Goal: Task Accomplishment & Management: Manage account settings

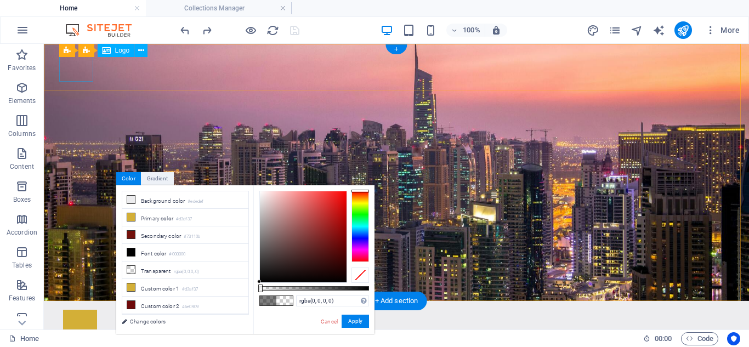
click at [89, 310] on div at bounding box center [396, 324] width 667 height 29
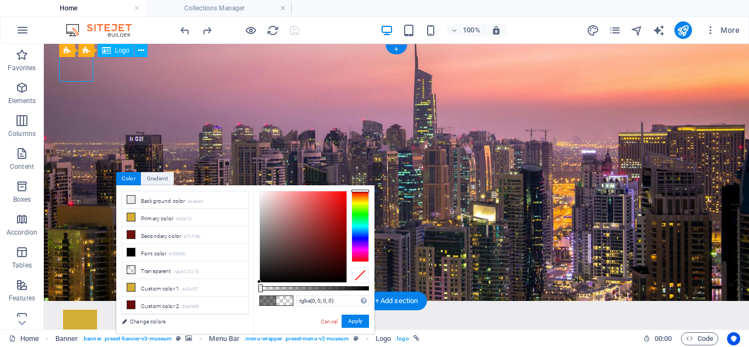
click at [89, 310] on div at bounding box center [396, 324] width 667 height 29
select select "px"
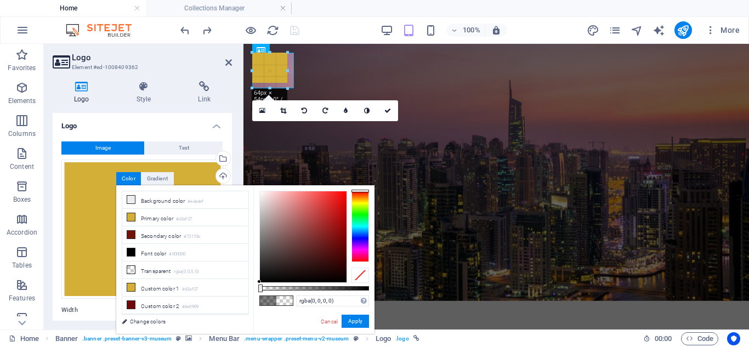
drag, startPoint x: 284, startPoint y: 81, endPoint x: 292, endPoint y: 86, distance: 9.1
click at [218, 173] on div "Upload" at bounding box center [222, 177] width 16 height 16
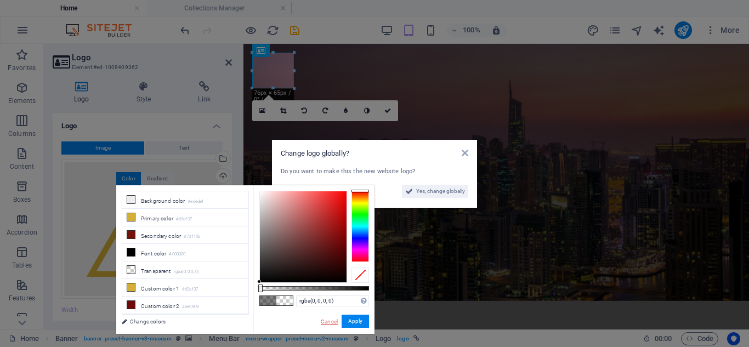
click at [330, 320] on link "Cancel" at bounding box center [329, 322] width 19 height 8
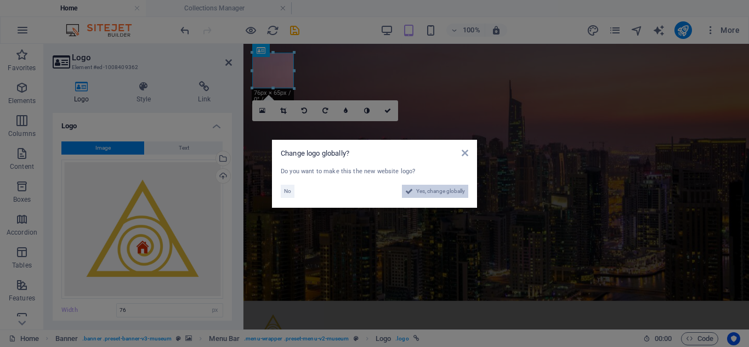
click at [429, 192] on span "Yes, change globally" at bounding box center [440, 191] width 49 height 13
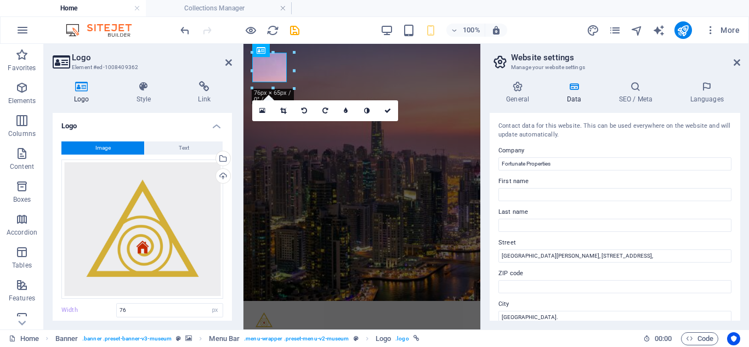
type input "43"
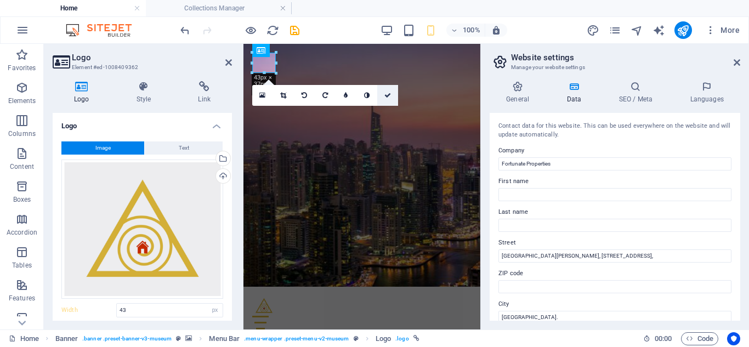
click at [388, 99] on link at bounding box center [387, 95] width 21 height 21
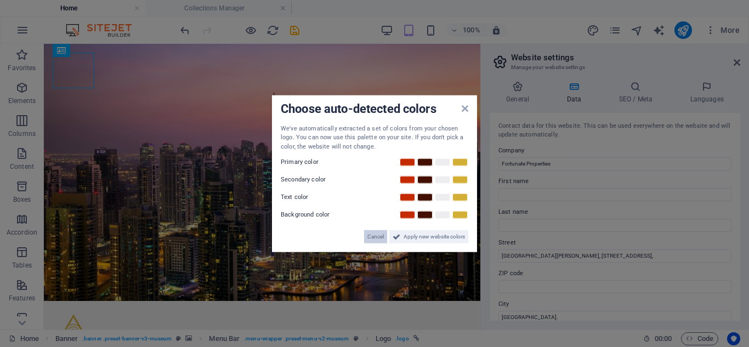
click at [371, 240] on span "Cancel" at bounding box center [375, 236] width 16 height 13
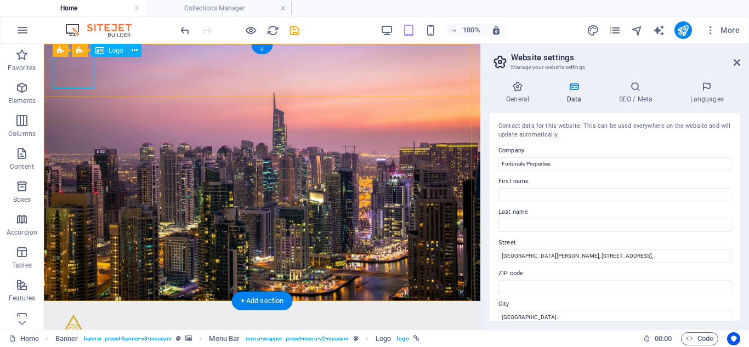
click at [88, 310] on div at bounding box center [262, 328] width 419 height 36
click at [77, 310] on div at bounding box center [262, 328] width 419 height 36
click at [84, 310] on div at bounding box center [262, 328] width 419 height 36
select select "px"
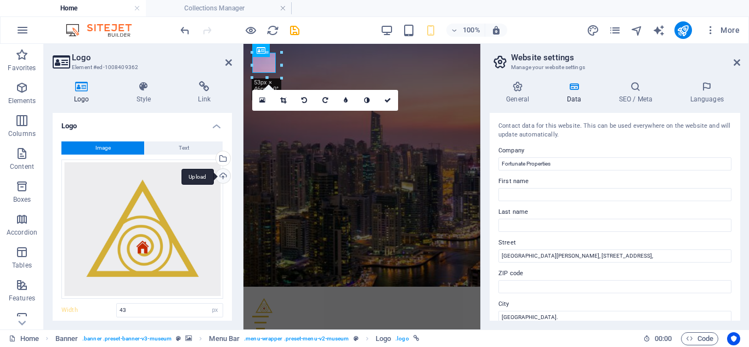
click at [221, 178] on div "Upload" at bounding box center [222, 177] width 16 height 16
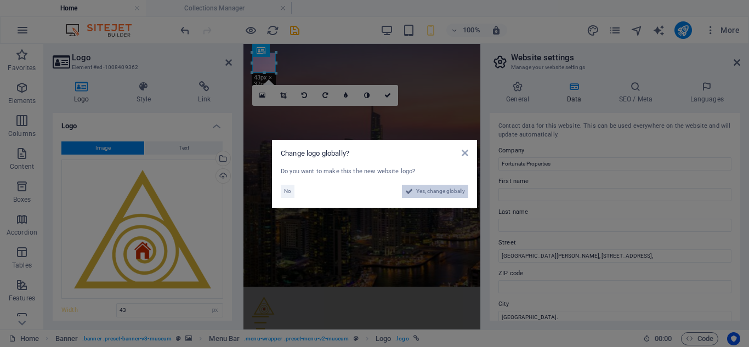
click at [437, 189] on span "Yes, change globally" at bounding box center [440, 191] width 49 height 13
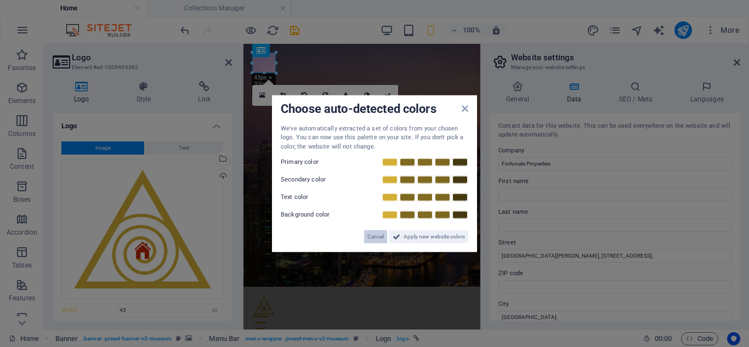
click at [375, 233] on span "Cancel" at bounding box center [375, 236] width 16 height 13
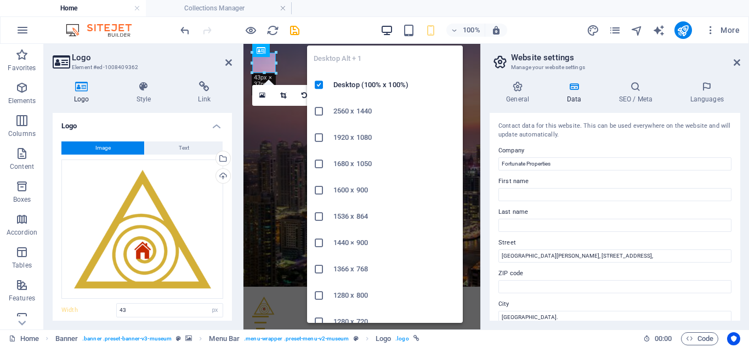
click at [382, 35] on icon "button" at bounding box center [387, 30] width 13 height 13
click at [386, 33] on icon "button" at bounding box center [387, 30] width 13 height 13
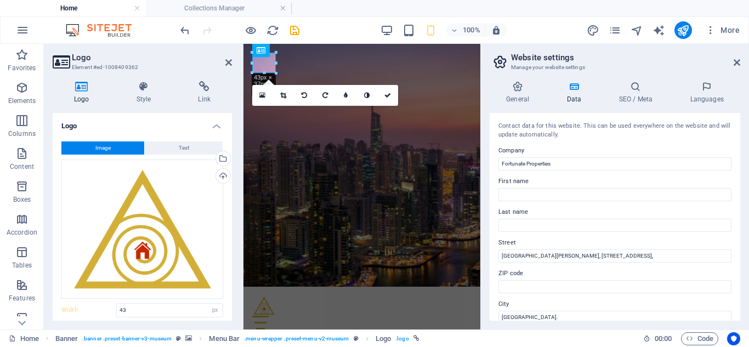
click at [229, 67] on header "Logo Element #ed-1008409362" at bounding box center [142, 58] width 179 height 29
click at [227, 66] on icon at bounding box center [228, 62] width 7 height 9
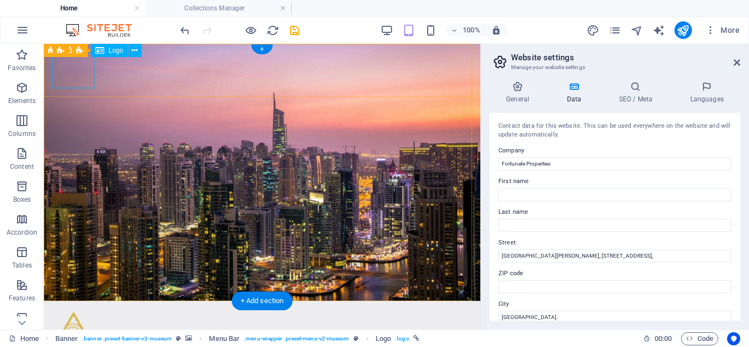
click at [84, 310] on div at bounding box center [262, 328] width 419 height 36
select select "px"
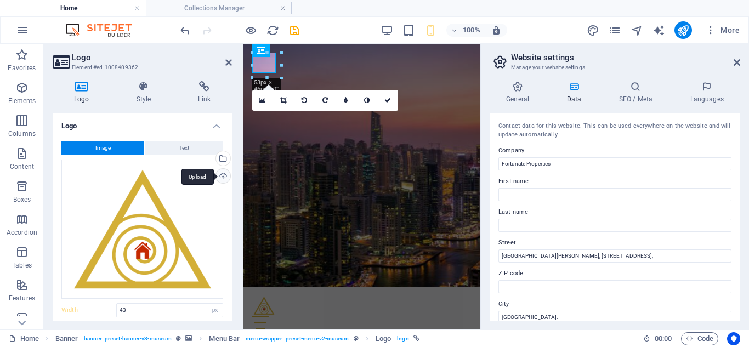
click at [215, 175] on div "Upload" at bounding box center [222, 177] width 16 height 16
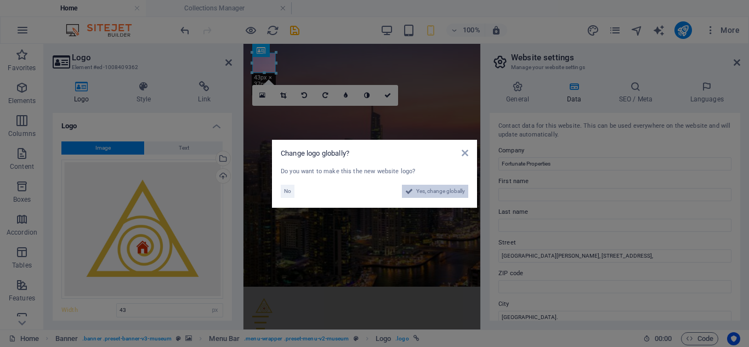
click at [414, 191] on button "Yes, change globally" at bounding box center [435, 191] width 66 height 13
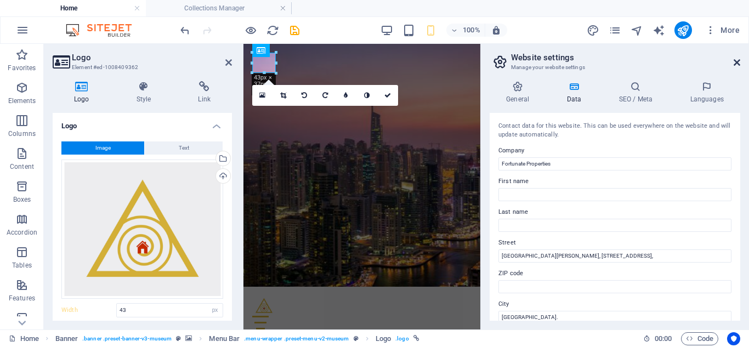
click at [737, 62] on icon at bounding box center [737, 62] width 7 height 9
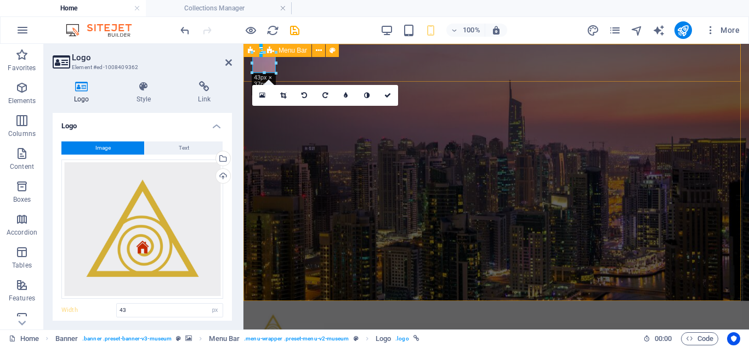
type input "76"
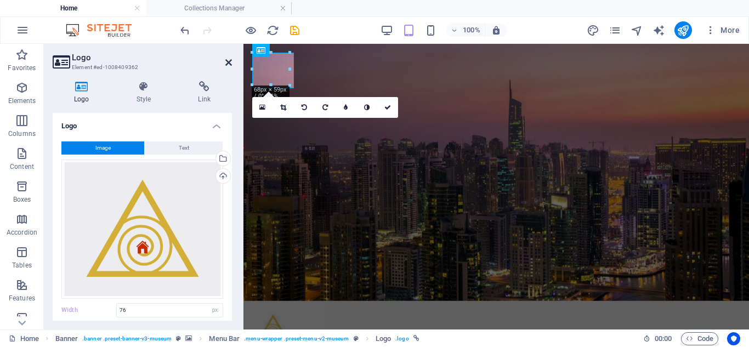
click at [229, 66] on icon at bounding box center [228, 62] width 7 height 9
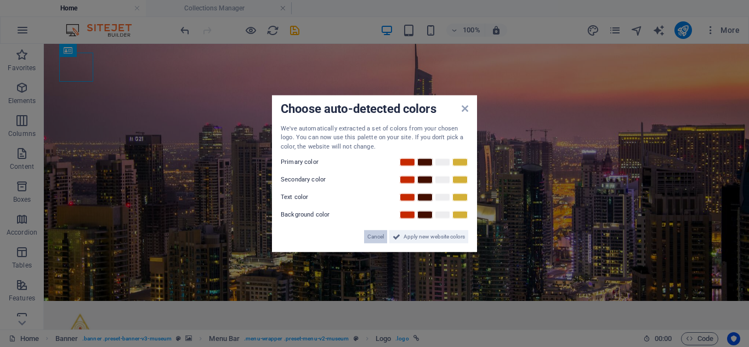
click at [368, 233] on span "Cancel" at bounding box center [375, 236] width 16 height 13
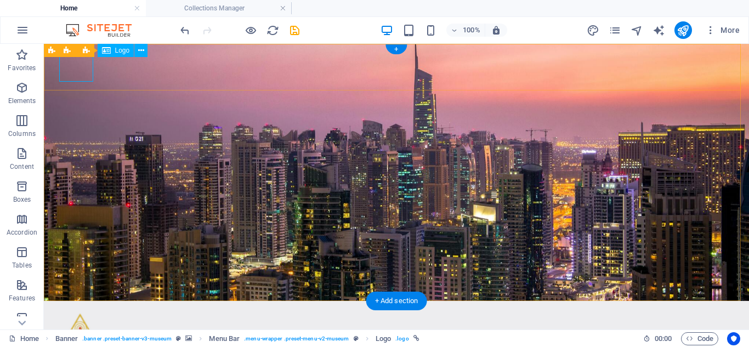
click at [86, 310] on div at bounding box center [396, 324] width 667 height 29
click at [81, 310] on div at bounding box center [396, 324] width 667 height 29
select select "px"
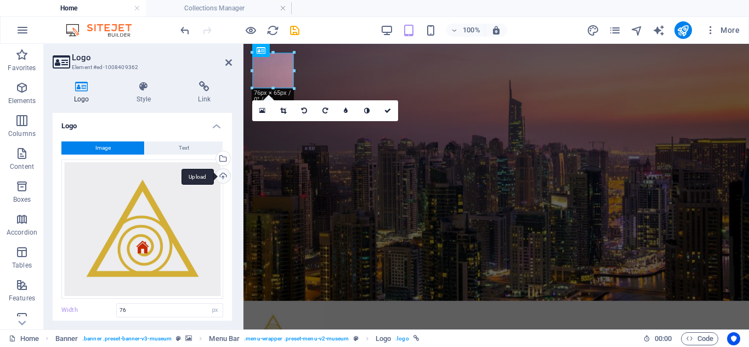
click at [219, 177] on div "Upload" at bounding box center [222, 177] width 16 height 16
click at [219, 173] on div "Upload" at bounding box center [222, 177] width 16 height 16
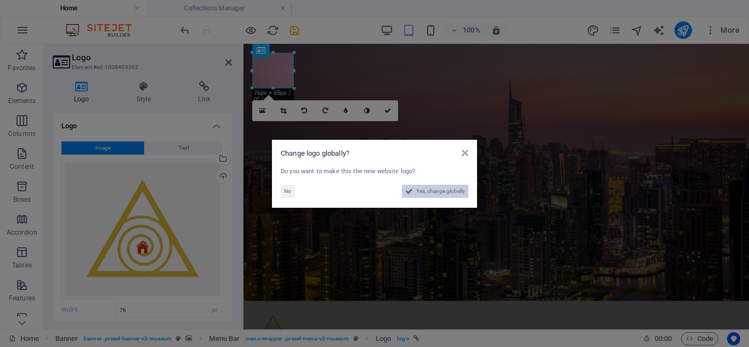
click at [408, 189] on icon at bounding box center [409, 191] width 8 height 13
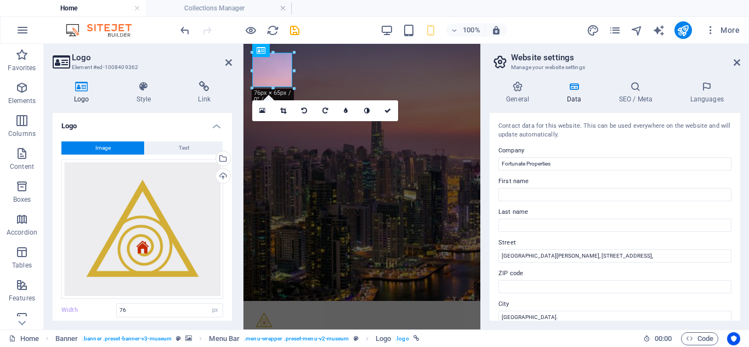
type input "43"
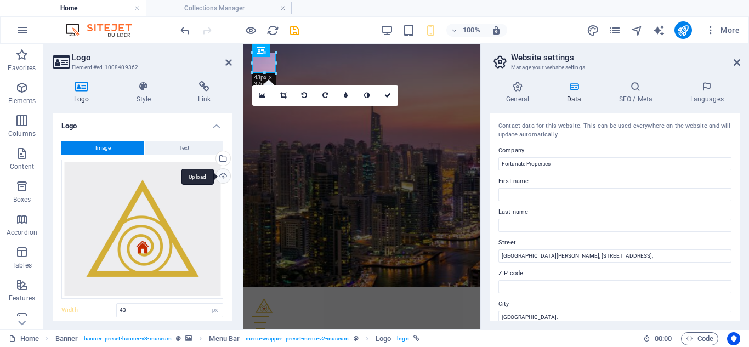
click at [224, 176] on div "Upload" at bounding box center [222, 177] width 16 height 16
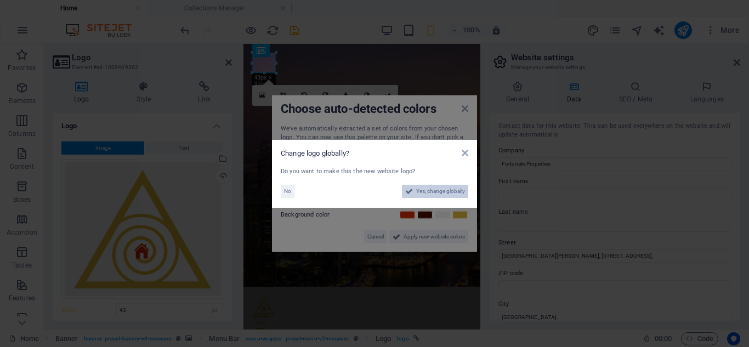
click at [418, 191] on span "Yes, change globally" at bounding box center [440, 191] width 49 height 13
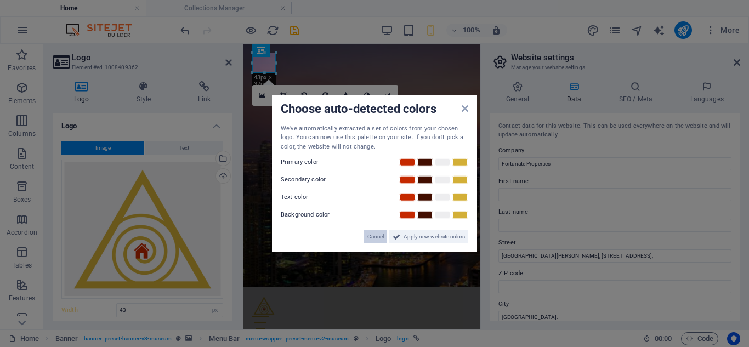
click at [379, 235] on span "Cancel" at bounding box center [375, 236] width 16 height 13
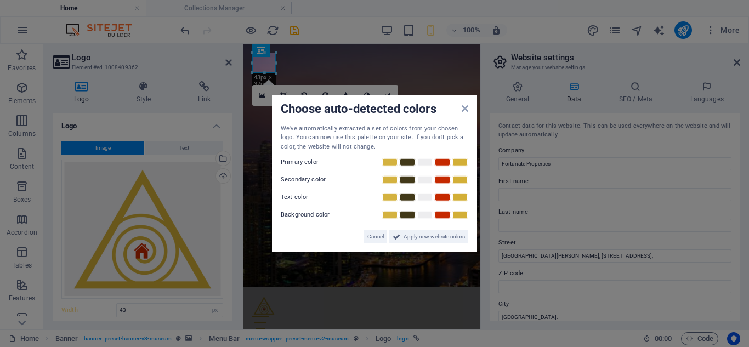
click at [229, 68] on aside "Choose auto-detected colors We've automatically extracted a set of colors from …" at bounding box center [374, 173] width 749 height 347
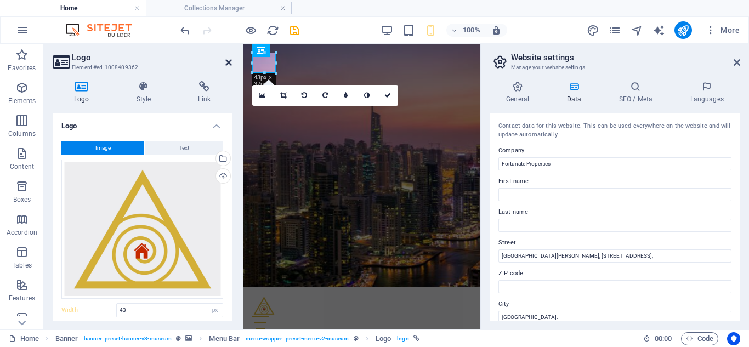
click at [229, 65] on icon at bounding box center [228, 62] width 7 height 9
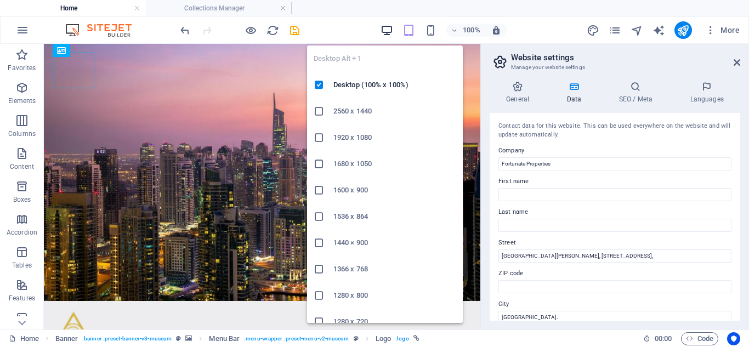
click at [390, 32] on icon "button" at bounding box center [387, 30] width 13 height 13
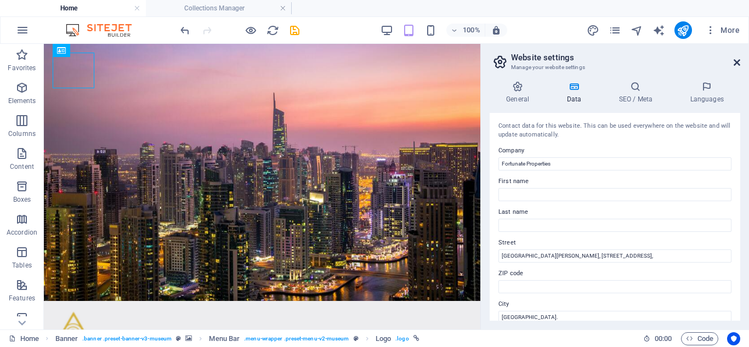
click at [737, 63] on icon at bounding box center [737, 62] width 7 height 9
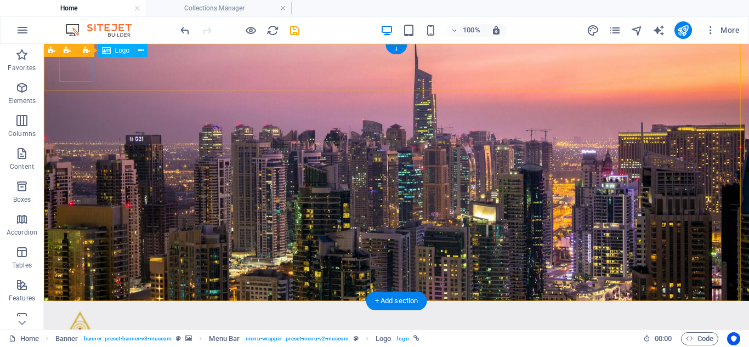
click at [75, 310] on div at bounding box center [396, 324] width 667 height 29
select select "px"
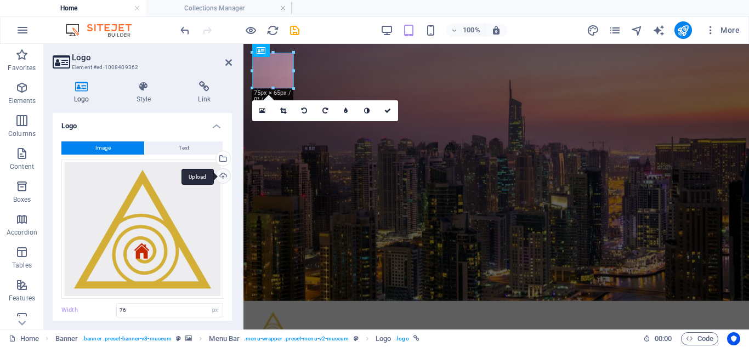
click at [220, 178] on div "Upload" at bounding box center [222, 177] width 16 height 16
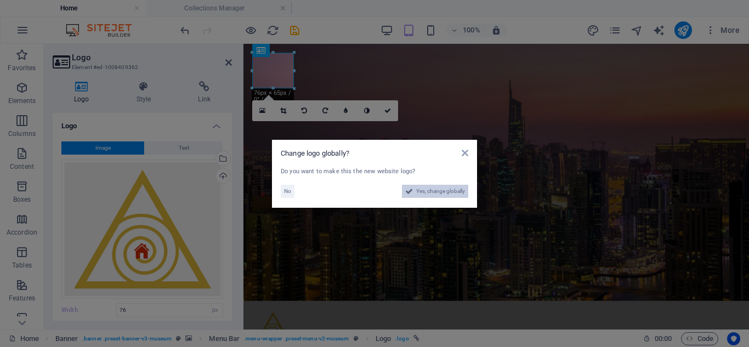
click at [437, 189] on span "Yes, change globally" at bounding box center [440, 191] width 49 height 13
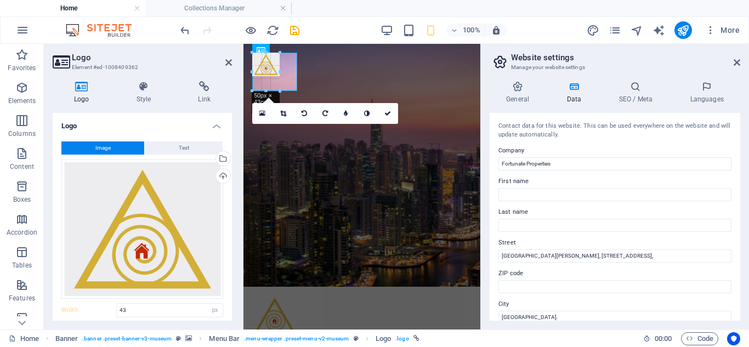
drag, startPoint x: 276, startPoint y: 76, endPoint x: 297, endPoint y: 93, distance: 27.3
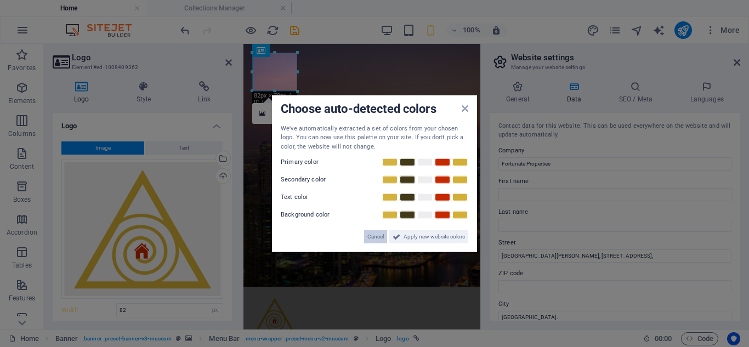
click at [371, 234] on span "Cancel" at bounding box center [375, 236] width 16 height 13
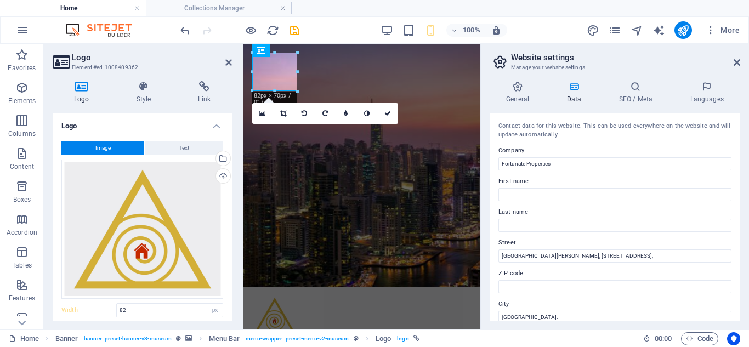
click at [732, 55] on h2 "Website settings" at bounding box center [625, 58] width 229 height 10
click at [735, 59] on icon at bounding box center [737, 62] width 7 height 9
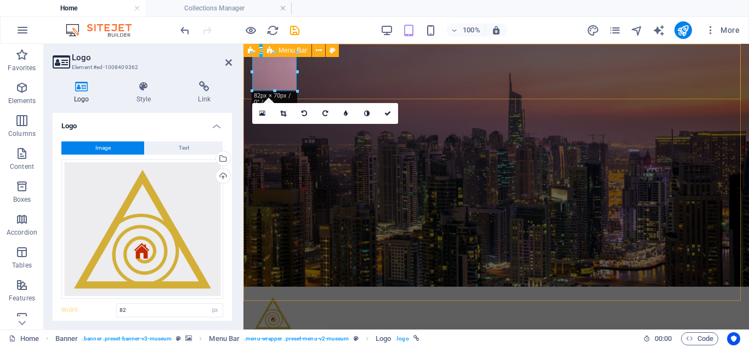
type input "76"
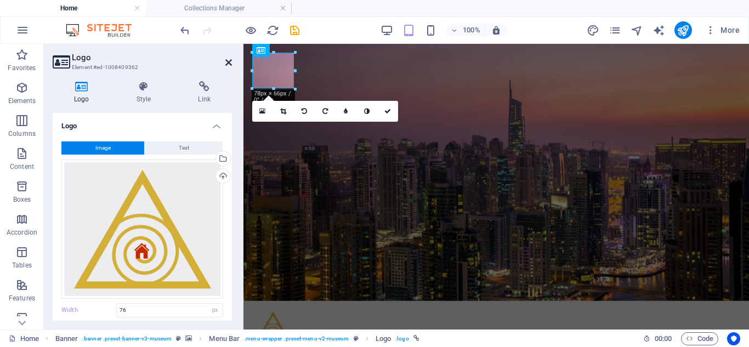
click at [229, 66] on icon at bounding box center [228, 62] width 7 height 9
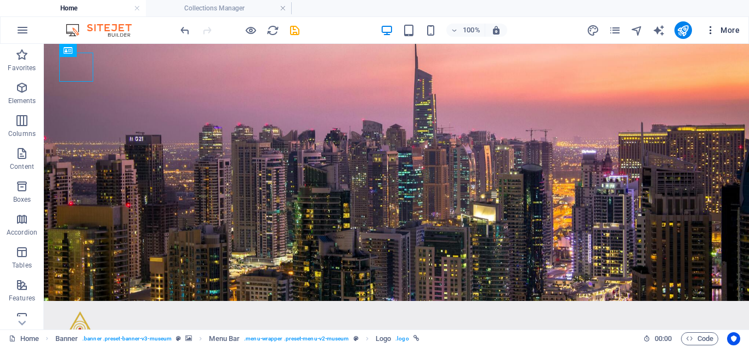
click at [710, 29] on icon "button" at bounding box center [710, 30] width 11 height 11
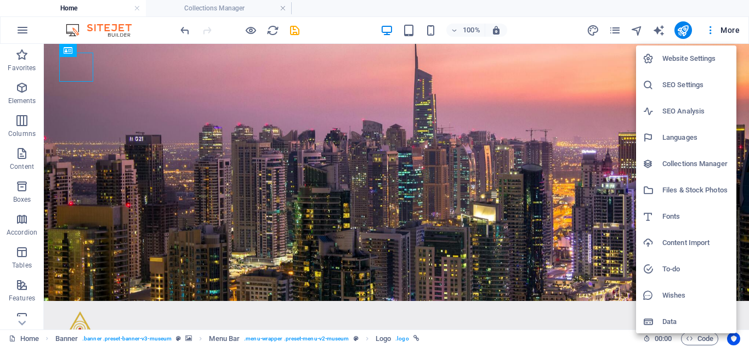
click at [683, 62] on h6 "Website Settings" at bounding box center [695, 58] width 67 height 13
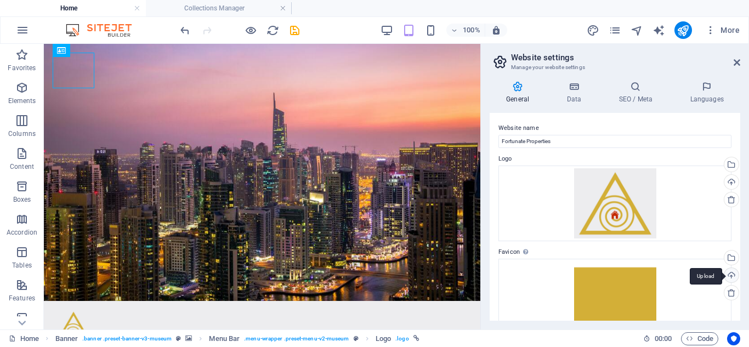
click at [730, 271] on div "Upload" at bounding box center [730, 276] width 16 height 16
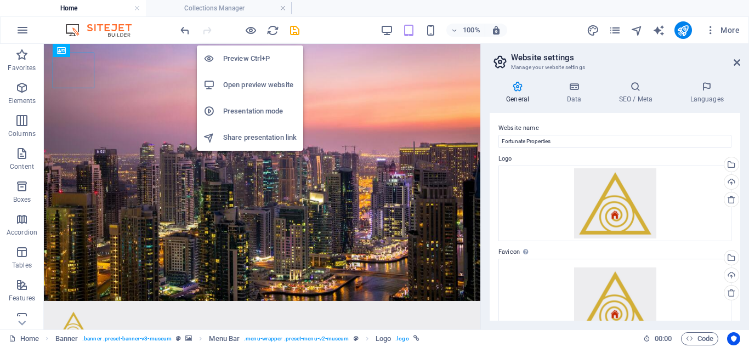
click at [263, 84] on h6 "Open preview website" at bounding box center [259, 84] width 73 height 13
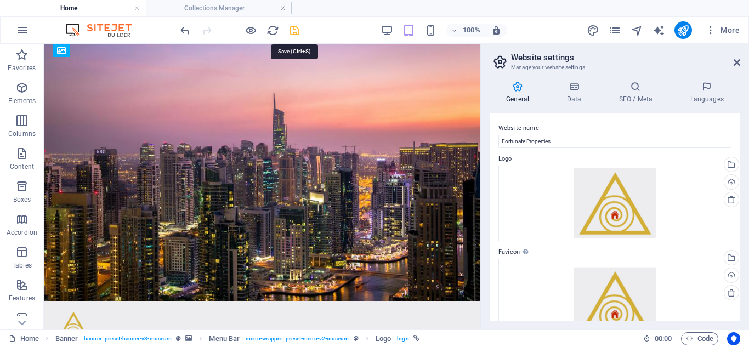
click at [296, 33] on icon "save" at bounding box center [294, 30] width 13 height 13
checkbox input "false"
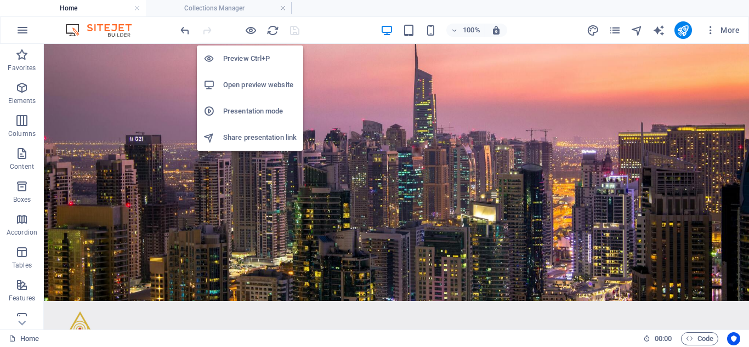
click at [251, 88] on h6 "Open preview website" at bounding box center [259, 84] width 73 height 13
